Goal: Check status: Check status

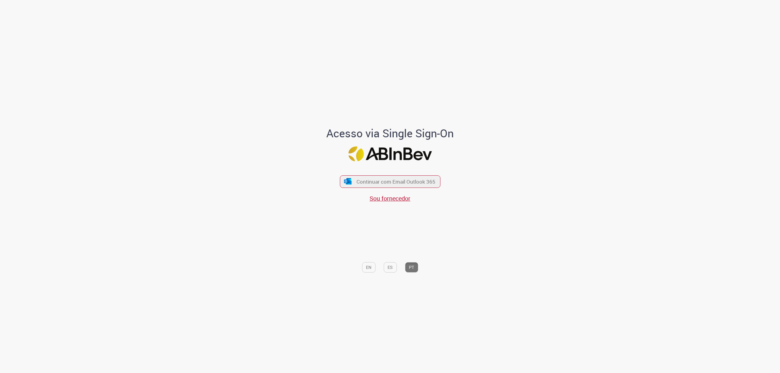
click at [414, 172] on div "Continuar com Email Outlook 365 Sou fornecedor" at bounding box center [390, 186] width 101 height 34
click at [417, 176] on button "Continuar com Email Outlook 365" at bounding box center [390, 181] width 103 height 13
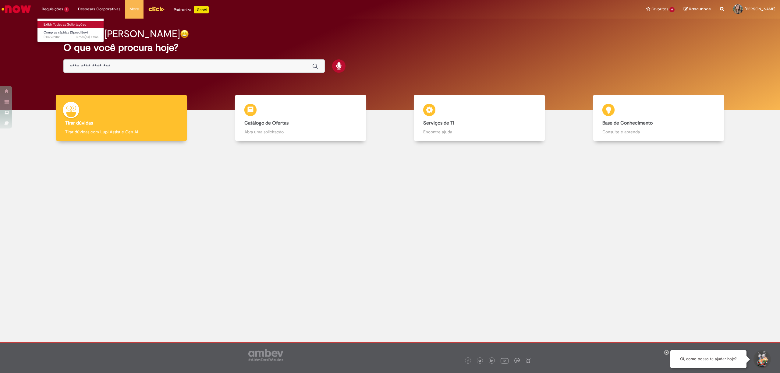
click at [58, 23] on link "Exibir Todas as Solicitações" at bounding box center [70, 24] width 67 height 7
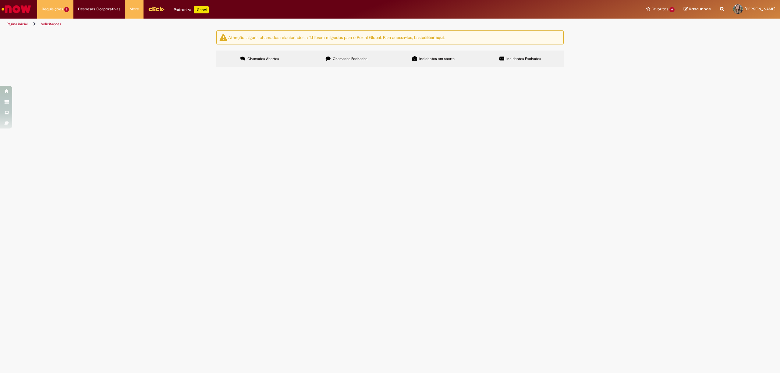
click at [362, 56] on label "Chamados Fechados" at bounding box center [346, 59] width 87 height 16
click at [0, 0] on input "Pesquisar" at bounding box center [0, 0] width 0 height 0
type input "*********"
click at [0, 0] on button "Pesquisar" at bounding box center [0, 0] width 0 height 0
click at [0, 0] on span "PDV 54135 - Solicitação de LC" at bounding box center [0, 0] width 0 height 0
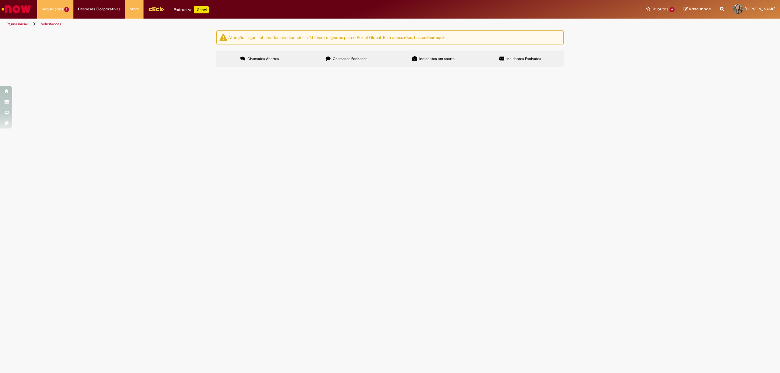
click at [0, 0] on span "PDV 54135 - Solicitação de LC" at bounding box center [0, 0] width 0 height 0
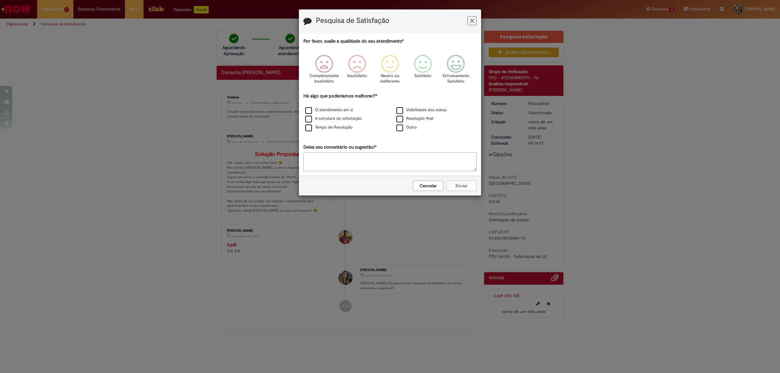
click at [472, 20] on icon "Feedback" at bounding box center [472, 21] width 4 height 6
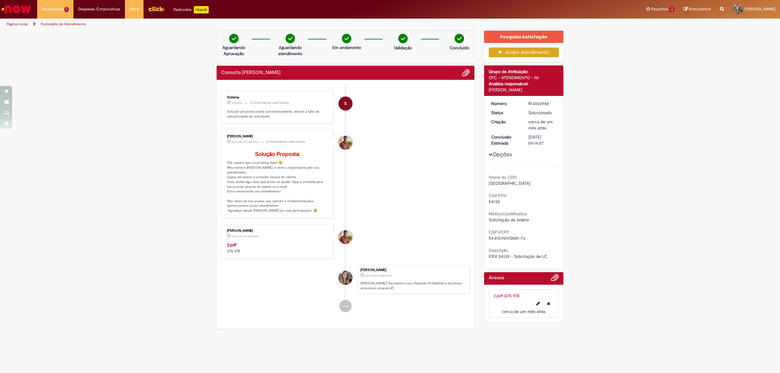
click at [230, 248] on strong "2.pdf" at bounding box center [231, 244] width 9 height 5
click at [232, 248] on strong "2.pdf" at bounding box center [231, 244] width 9 height 5
click at [401, 224] on ul "S Sistema 27d atrás 27 [PERSON_NAME] atrás Comentários adicionais Solução propo…" at bounding box center [345, 202] width 249 height 234
